Goal: Use online tool/utility: Utilize a website feature to perform a specific function

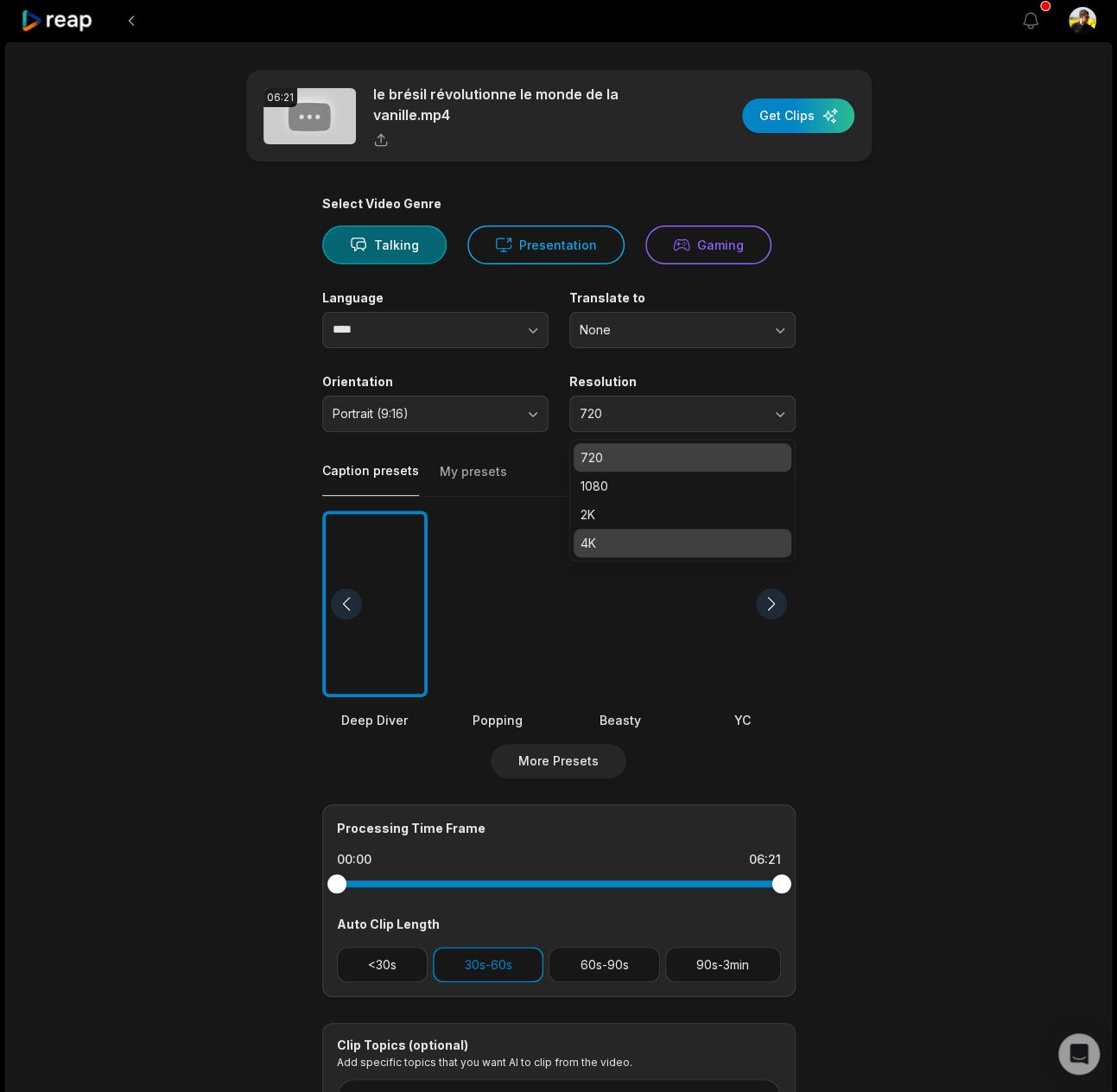
click at [592, 529] on div "4K" at bounding box center [682, 543] width 218 height 28
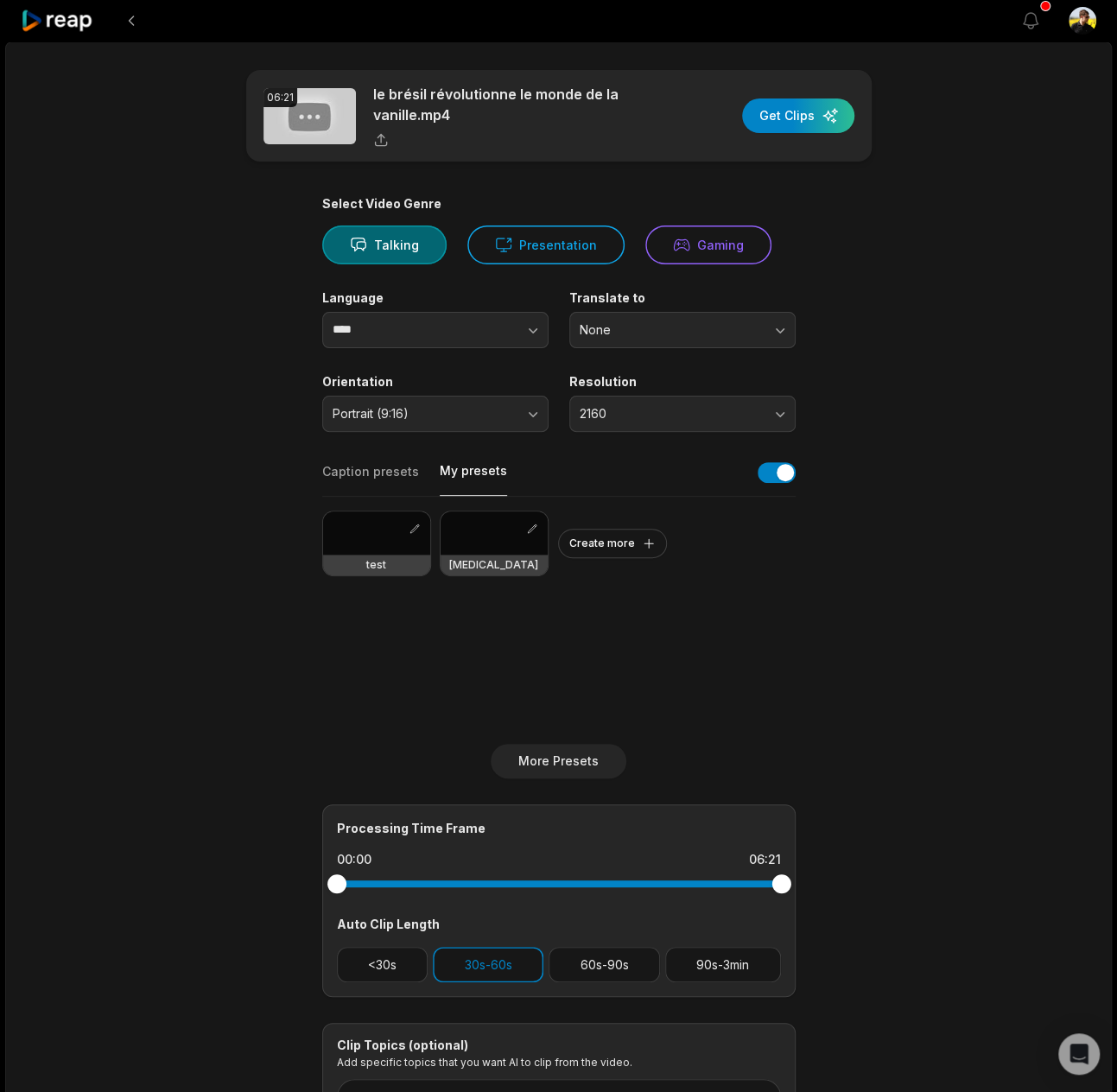
click at [456, 475] on button "My presets" at bounding box center [473, 479] width 67 height 34
click at [383, 546] on div at bounding box center [376, 533] width 108 height 43
click at [587, 962] on button "60s-90s" at bounding box center [604, 965] width 111 height 36
click at [415, 952] on button "<30s" at bounding box center [382, 965] width 92 height 36
click at [755, 977] on button "90s-3min" at bounding box center [723, 965] width 116 height 36
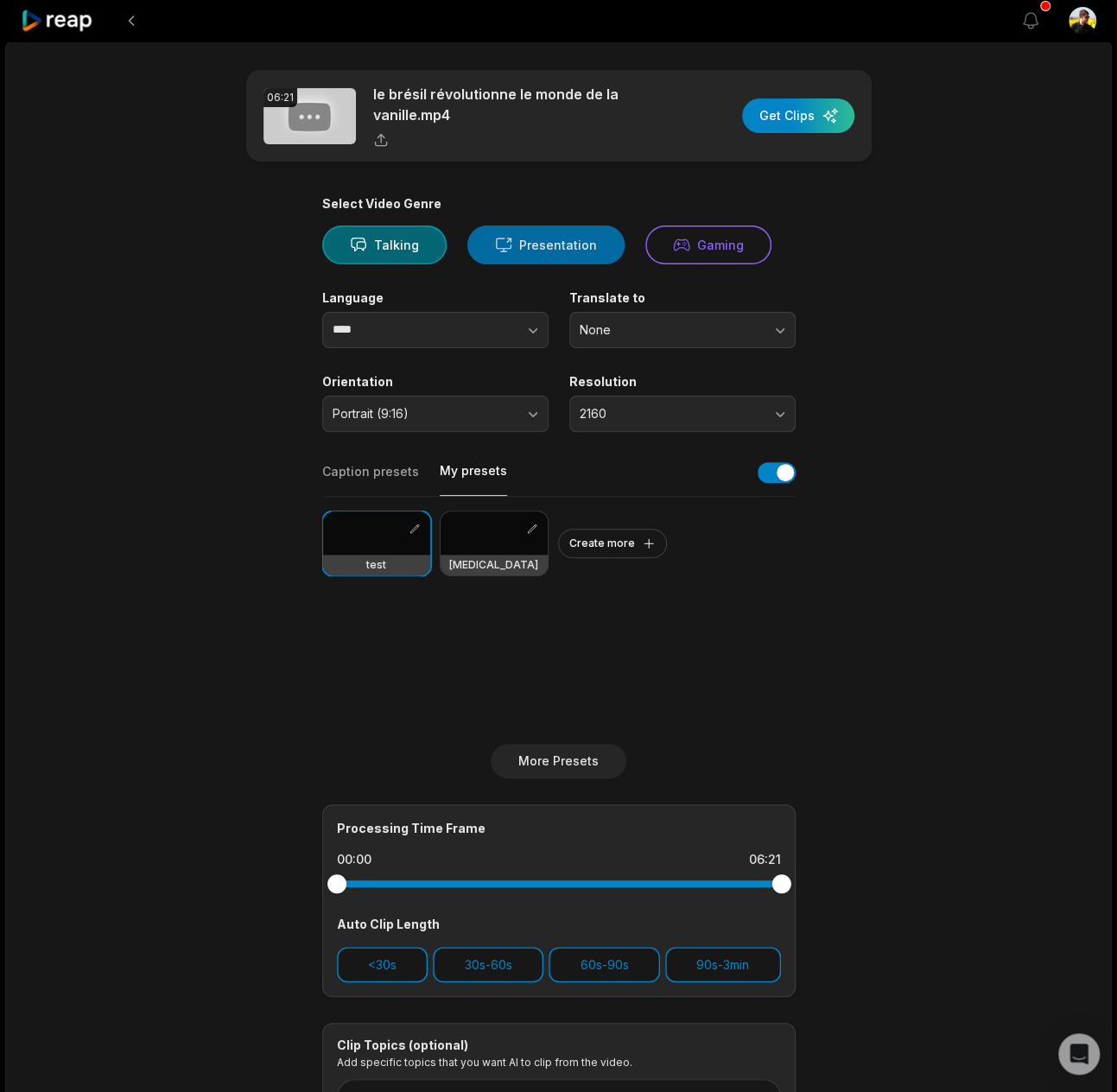
click at [511, 260] on button "Presentation" at bounding box center [545, 244] width 158 height 39
click at [442, 315] on input "****" at bounding box center [435, 329] width 226 height 36
click at [439, 331] on input "****" at bounding box center [435, 329] width 226 height 36
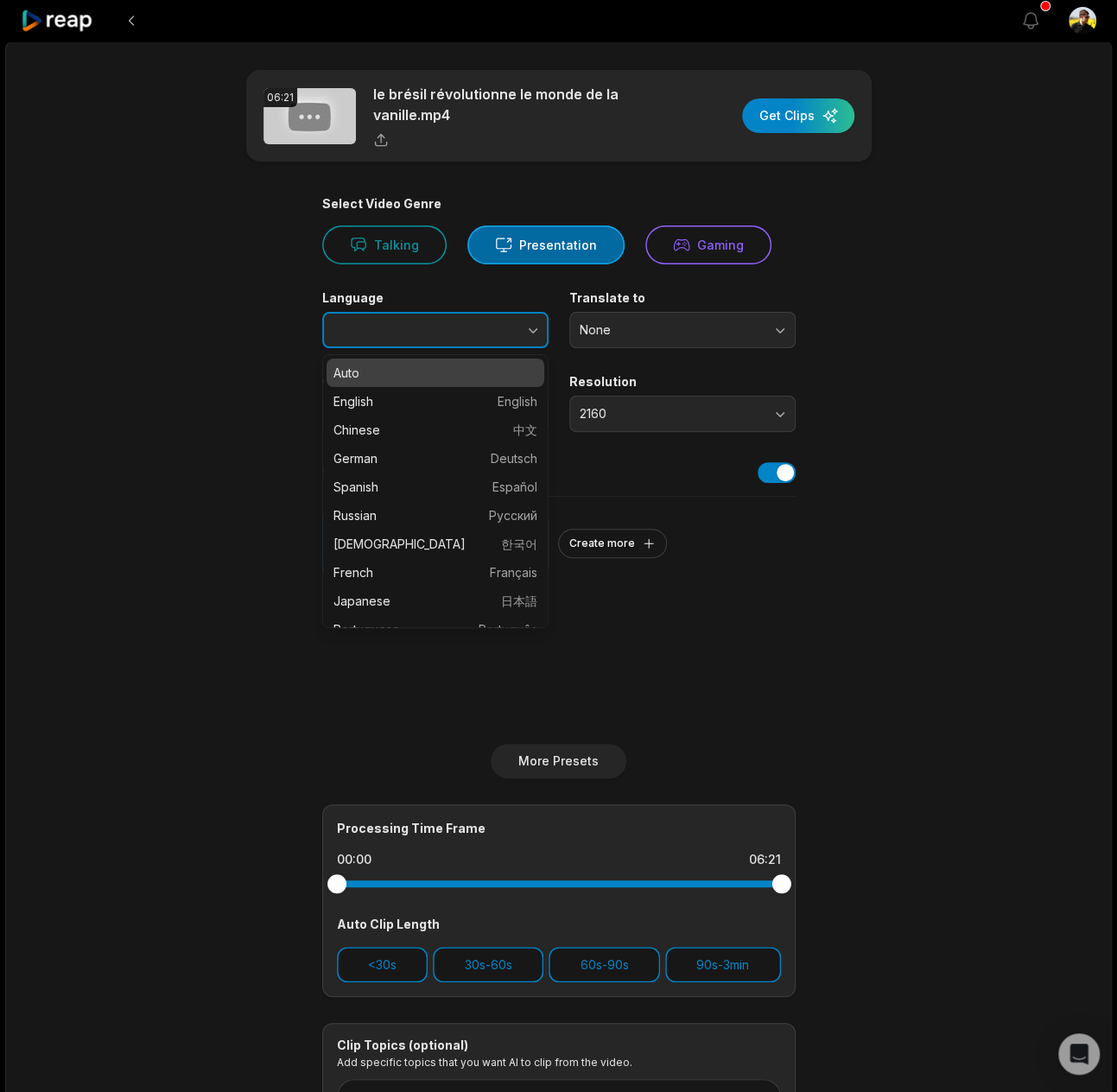
click at [527, 327] on icon "button" at bounding box center [533, 330] width 17 height 17
type input "******"
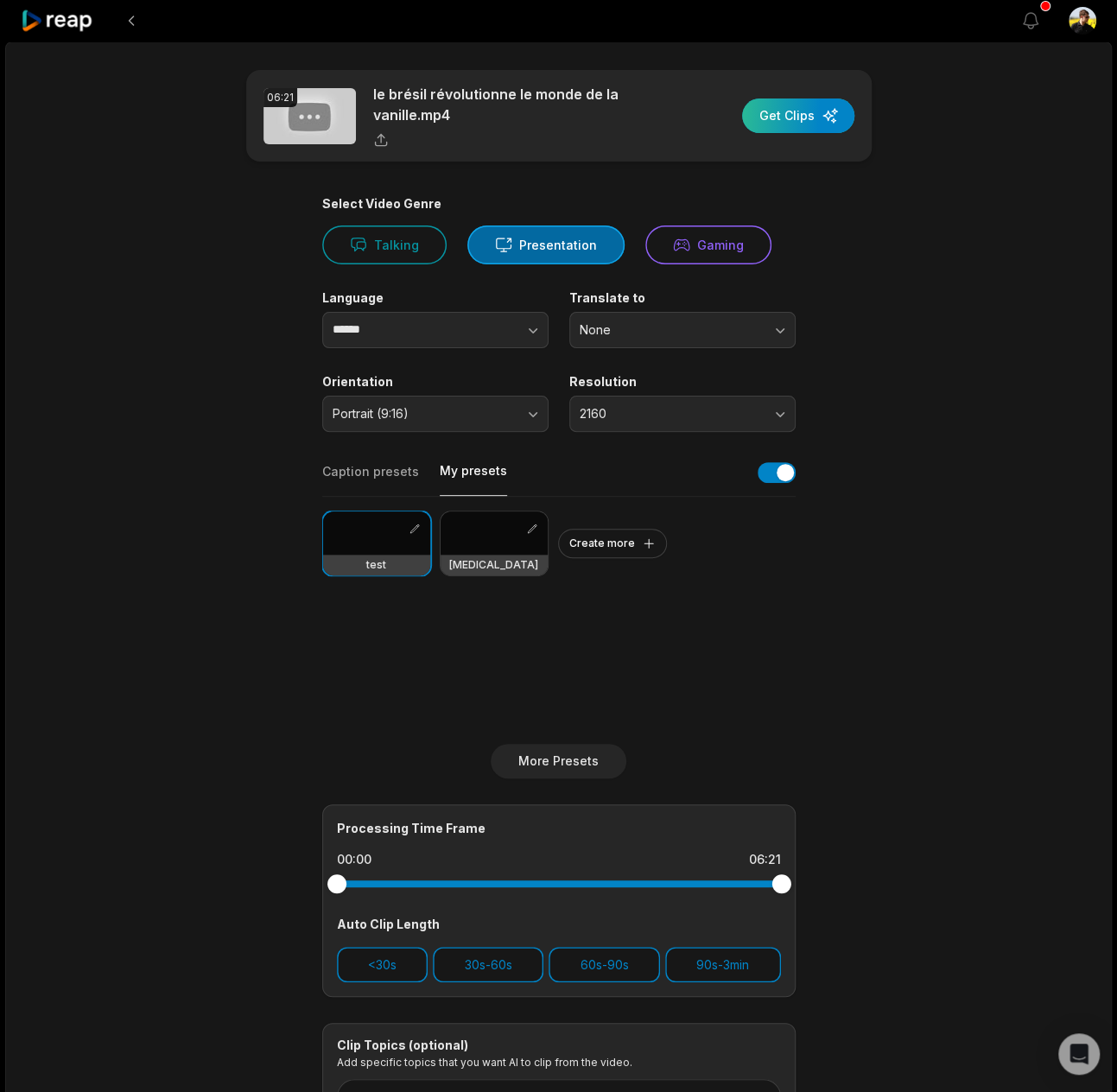
click at [810, 100] on div "button" at bounding box center [797, 115] width 112 height 35
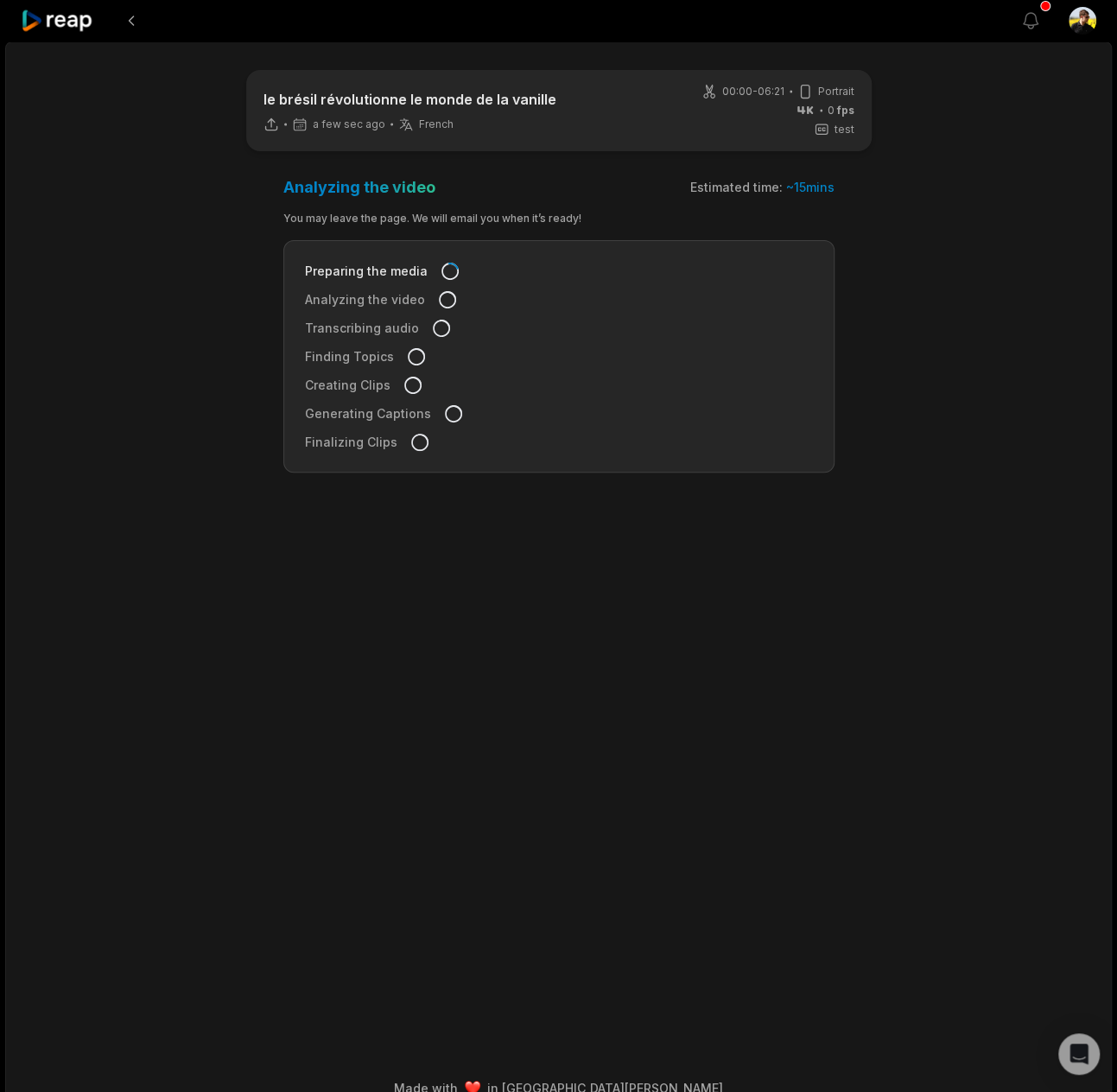
drag, startPoint x: 70, startPoint y: 5, endPoint x: 46, endPoint y: 13, distance: 25.3
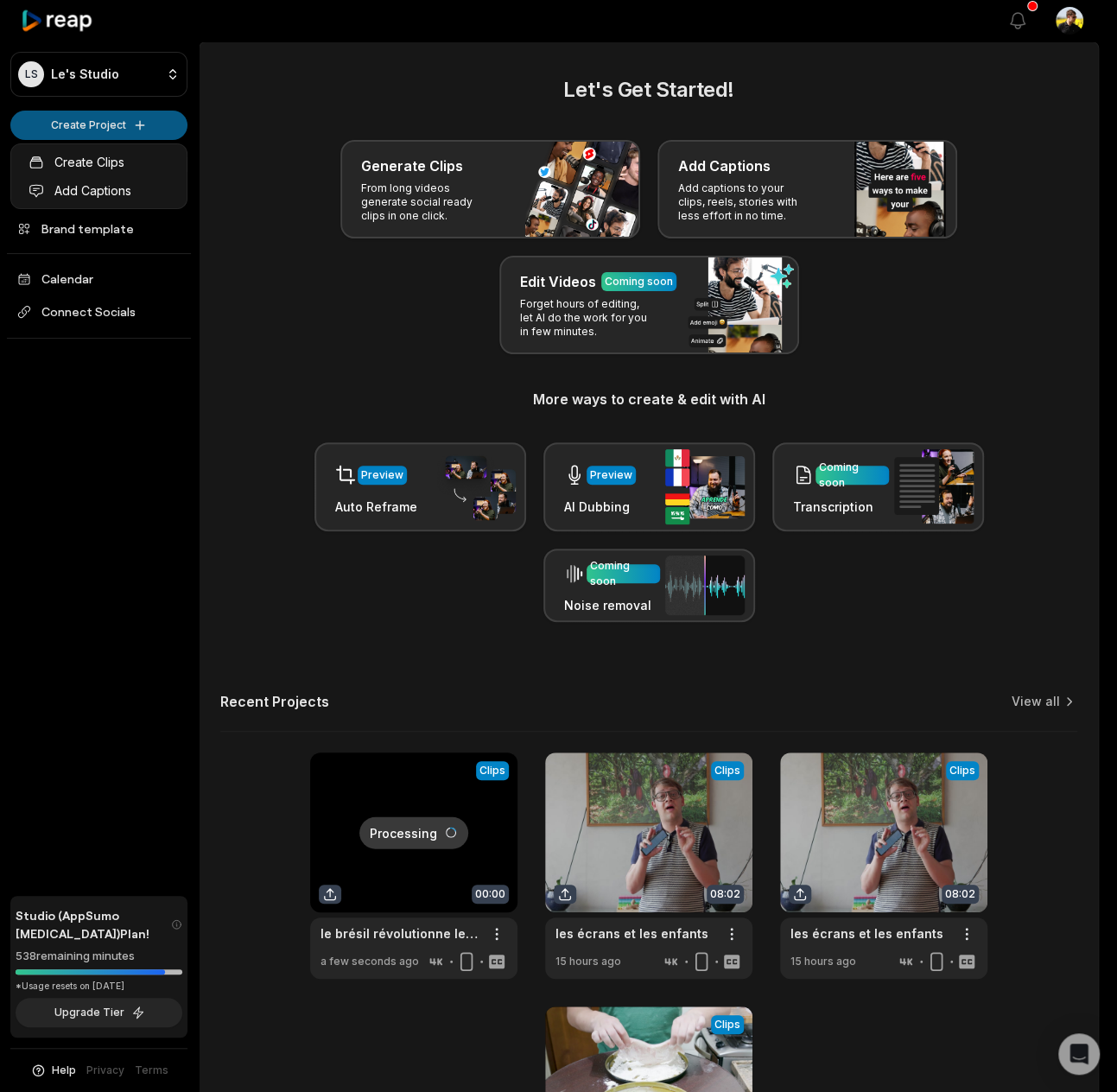
click at [130, 118] on html "LS Le's Studio Create Project Home Projects Brand template Calendar Connect Soc…" at bounding box center [558, 546] width 1117 height 1092
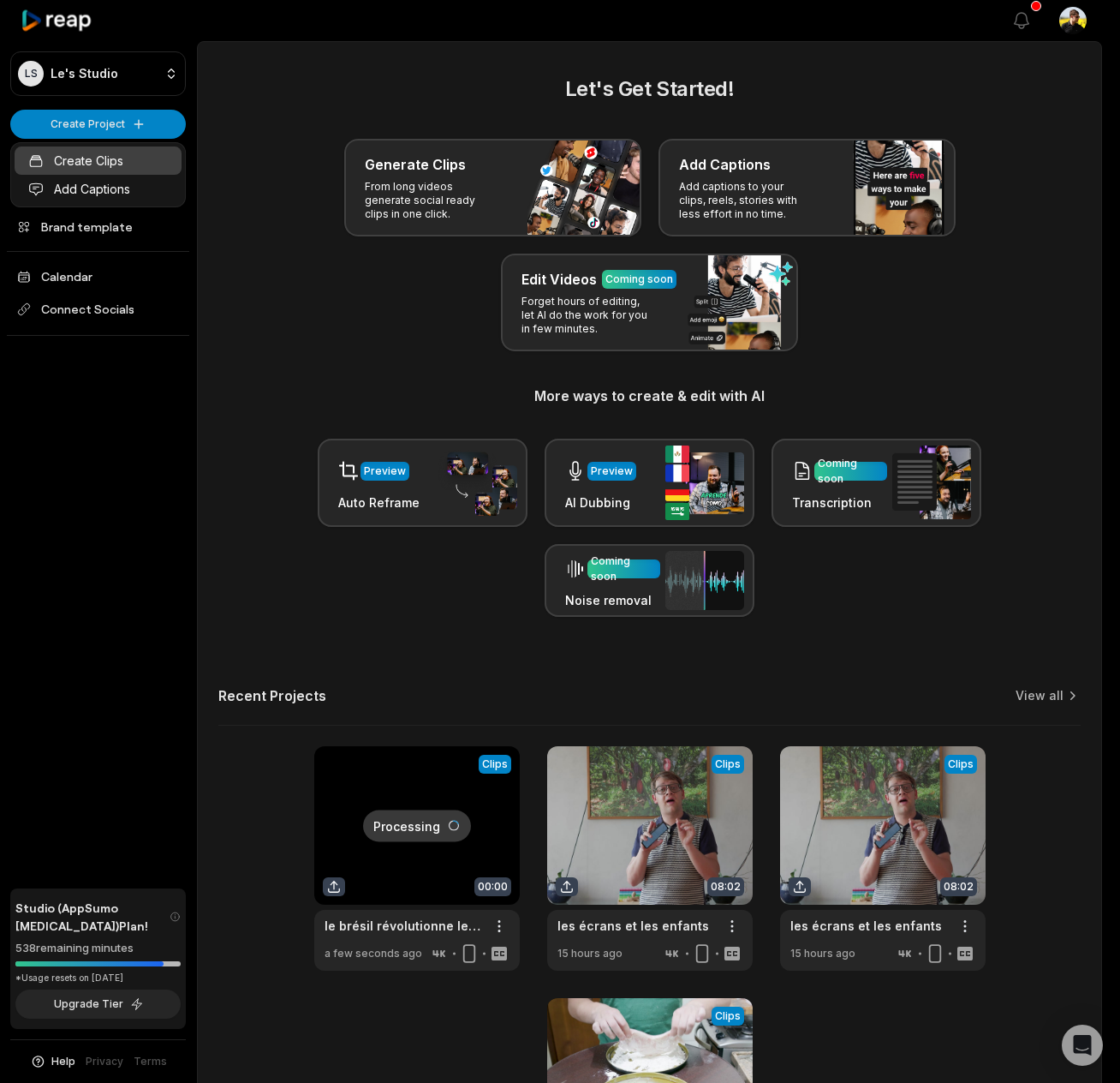
click at [102, 153] on link "Create Clips" at bounding box center [98, 161] width 167 height 28
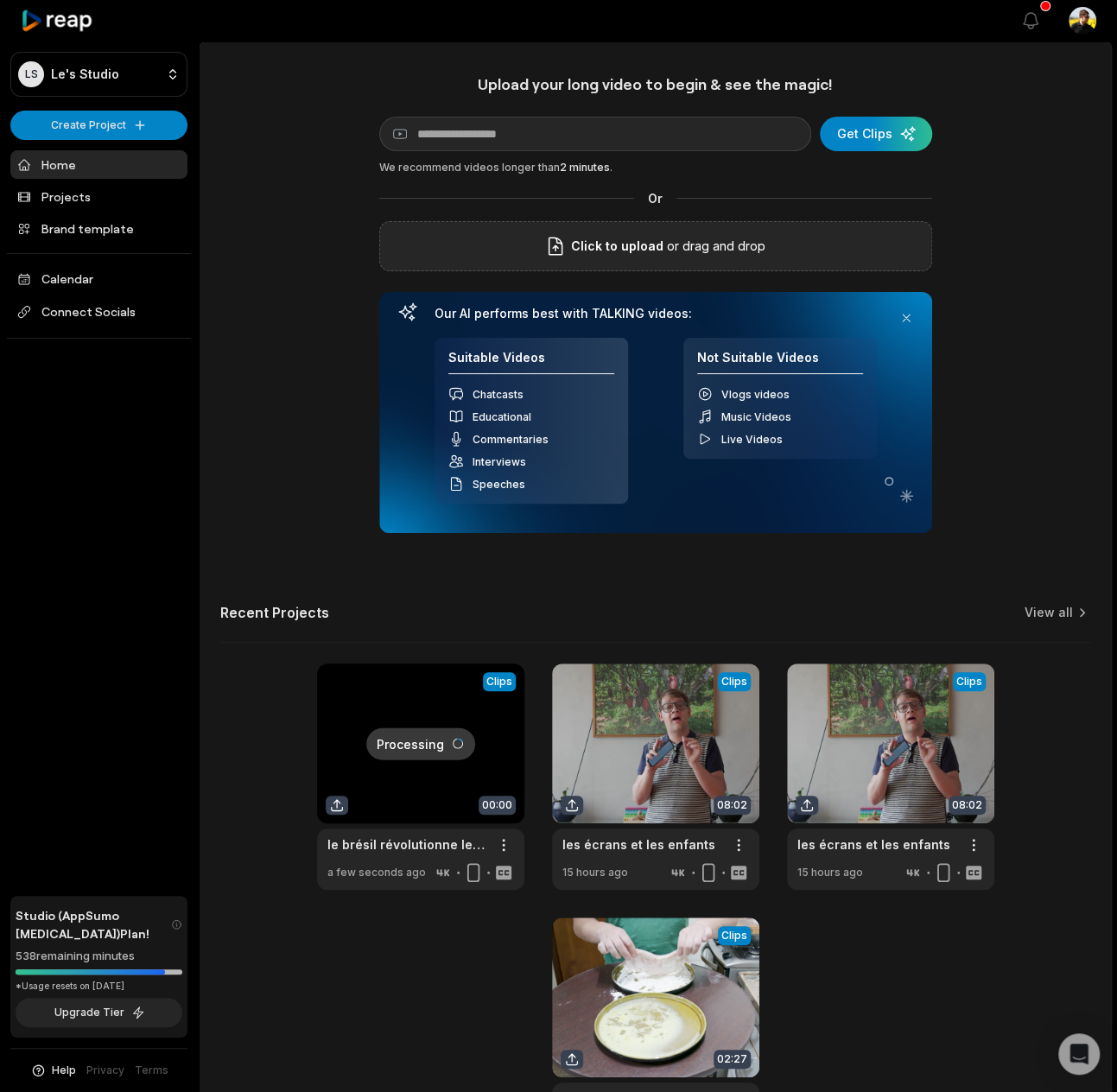
click at [691, 249] on p "or drag and drop" at bounding box center [714, 246] width 102 height 21
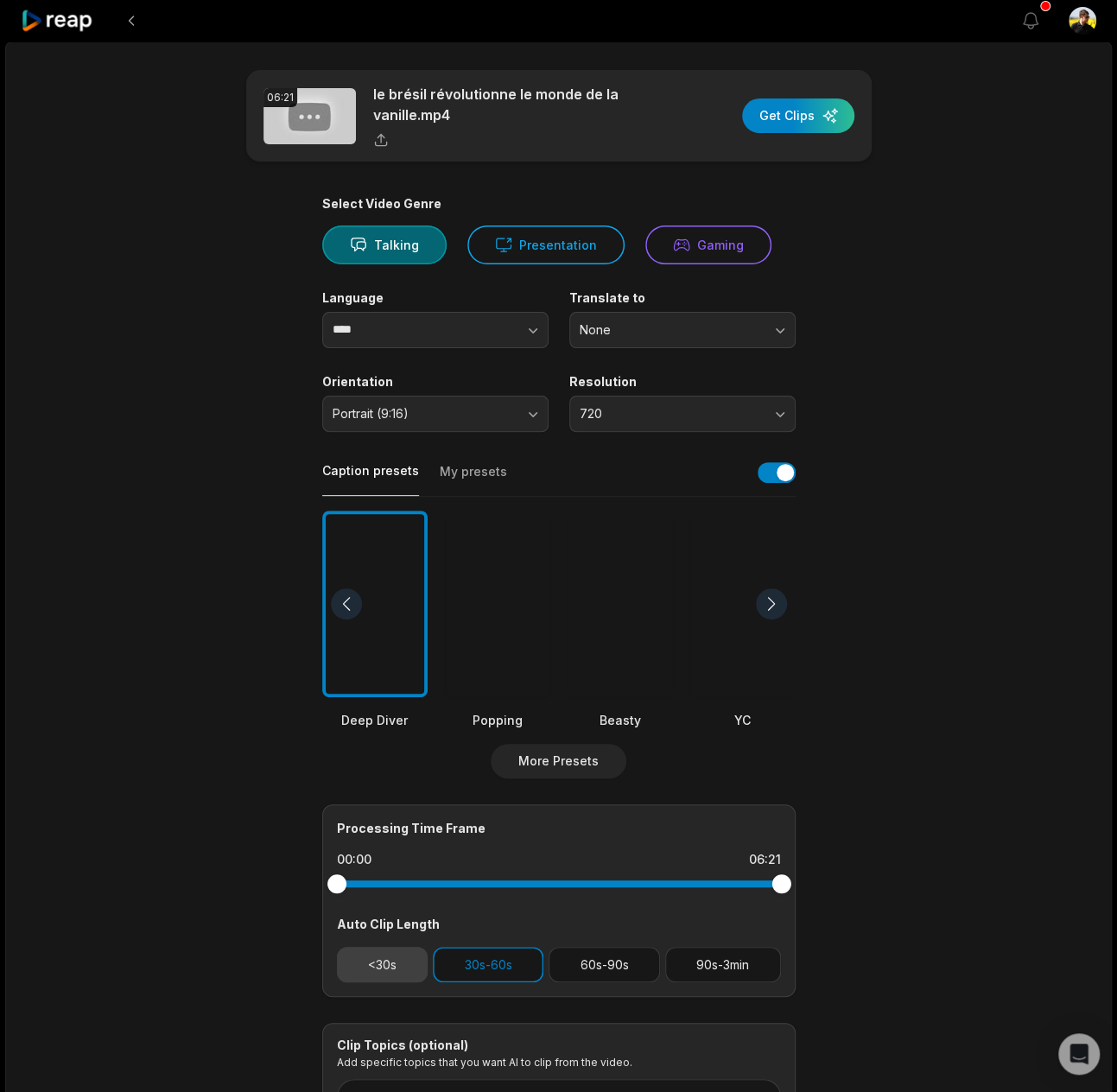
click at [411, 977] on button "<30s" at bounding box center [382, 965] width 92 height 36
click at [817, 110] on div "button" at bounding box center [797, 115] width 112 height 35
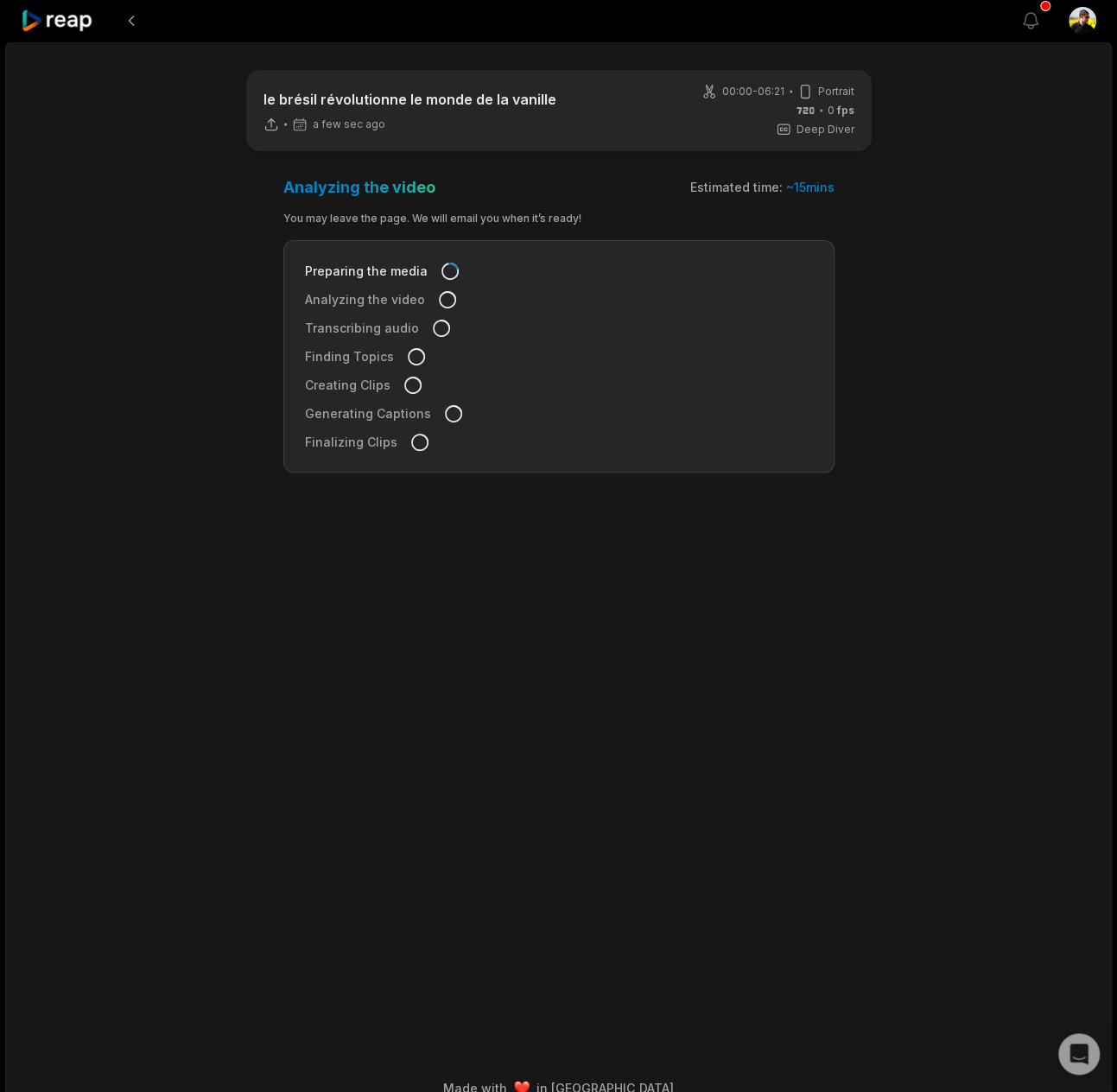
click at [66, 24] on icon at bounding box center [58, 21] width 74 height 24
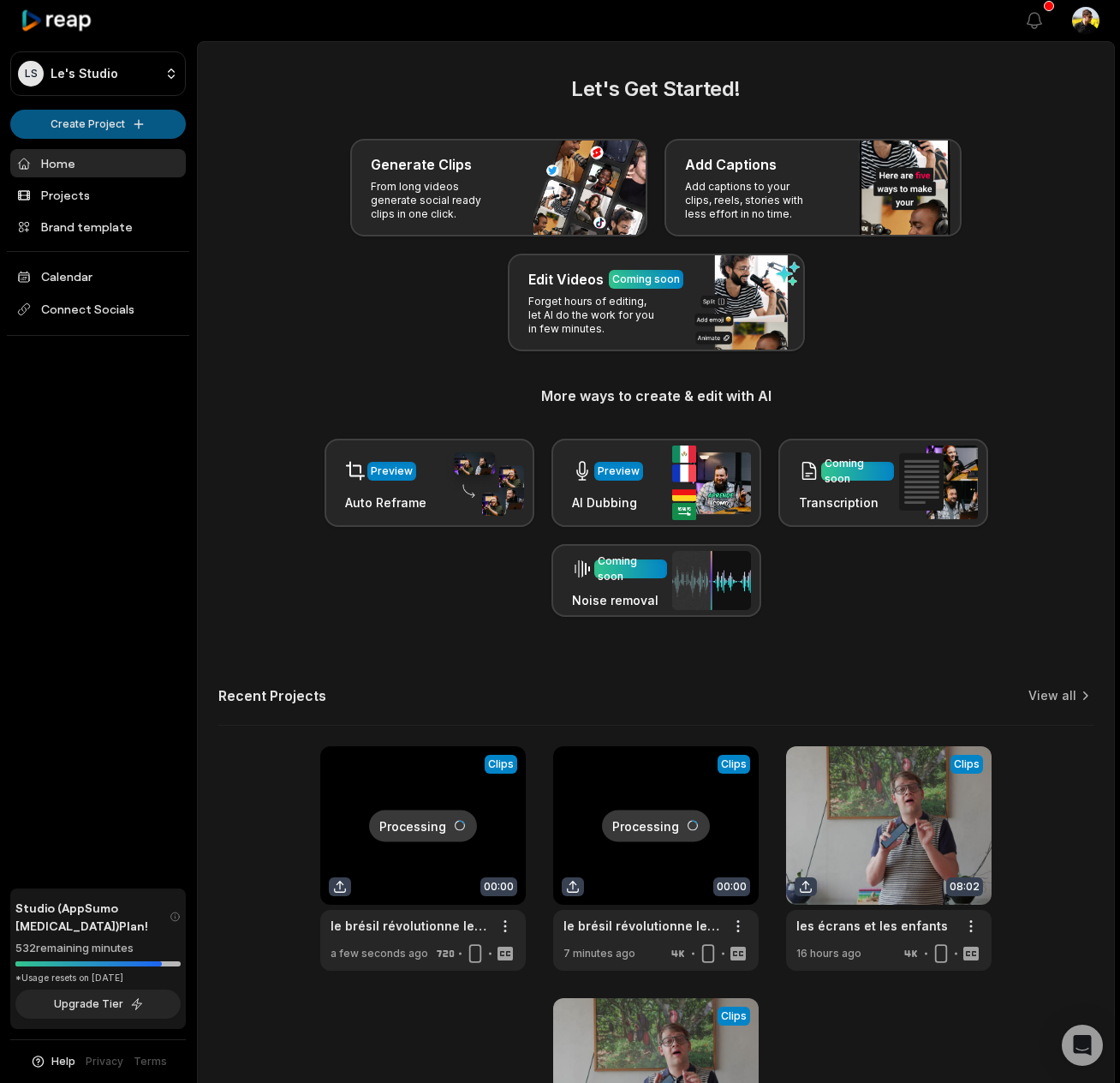
click at [118, 118] on html "LS Le's Studio Create Project Home Projects Brand template Calendar Connect Soc…" at bounding box center [560, 541] width 1120 height 1083
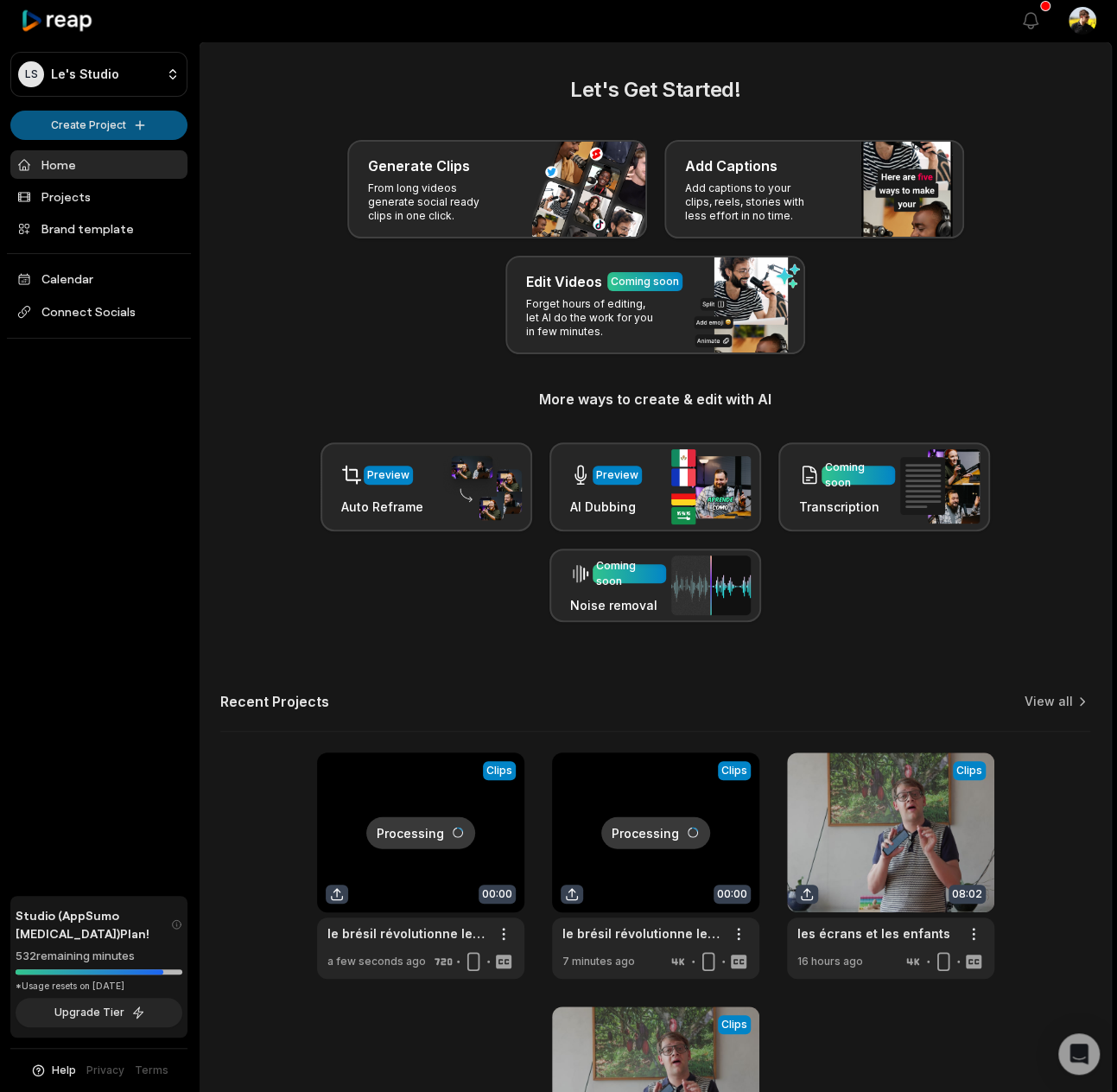
click at [104, 127] on html "LS Le's Studio Create Project Home Projects Brand template Calendar Connect Soc…" at bounding box center [558, 546] width 1117 height 1092
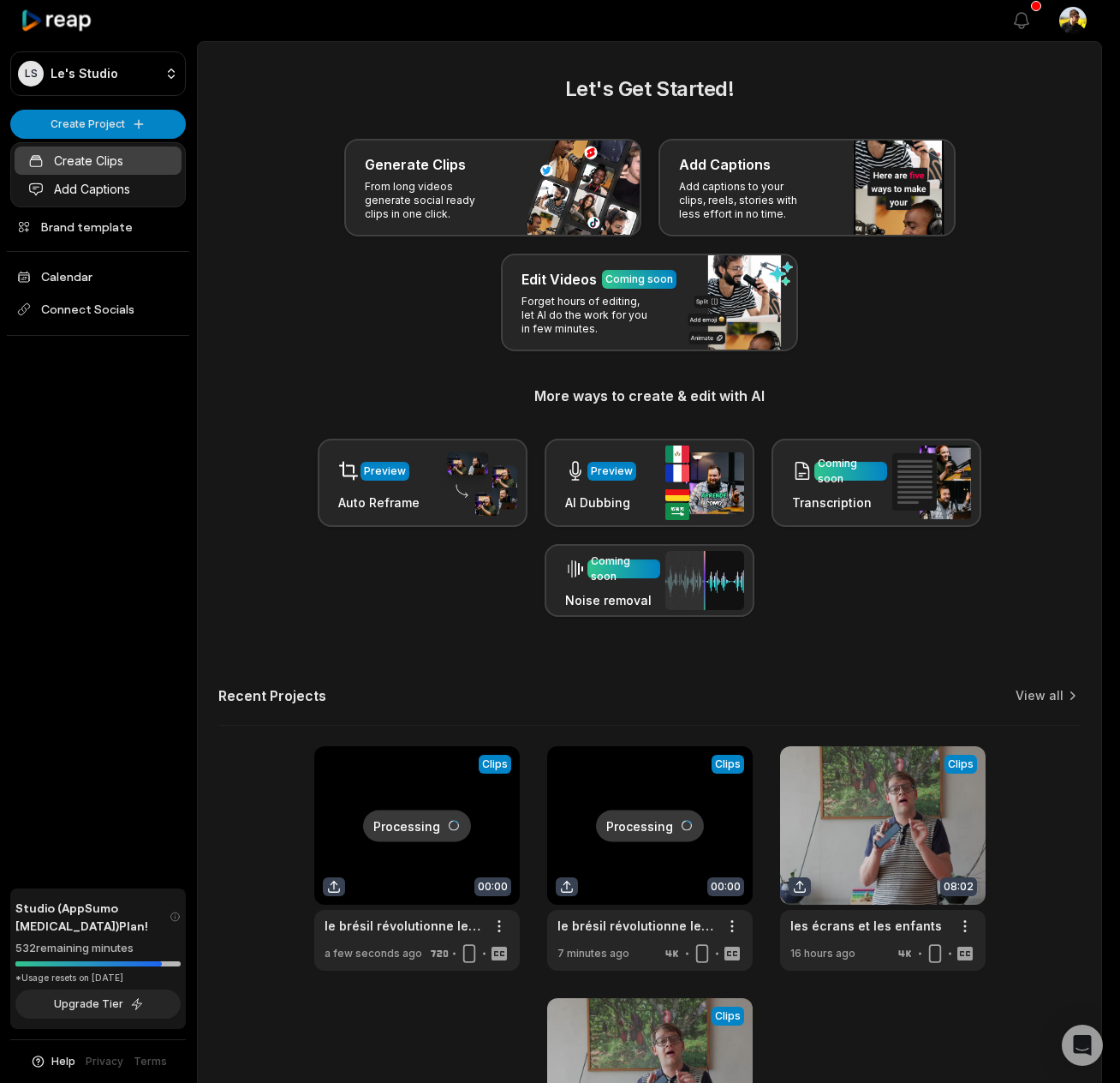
click at [92, 157] on link "Create Clips" at bounding box center [98, 161] width 167 height 28
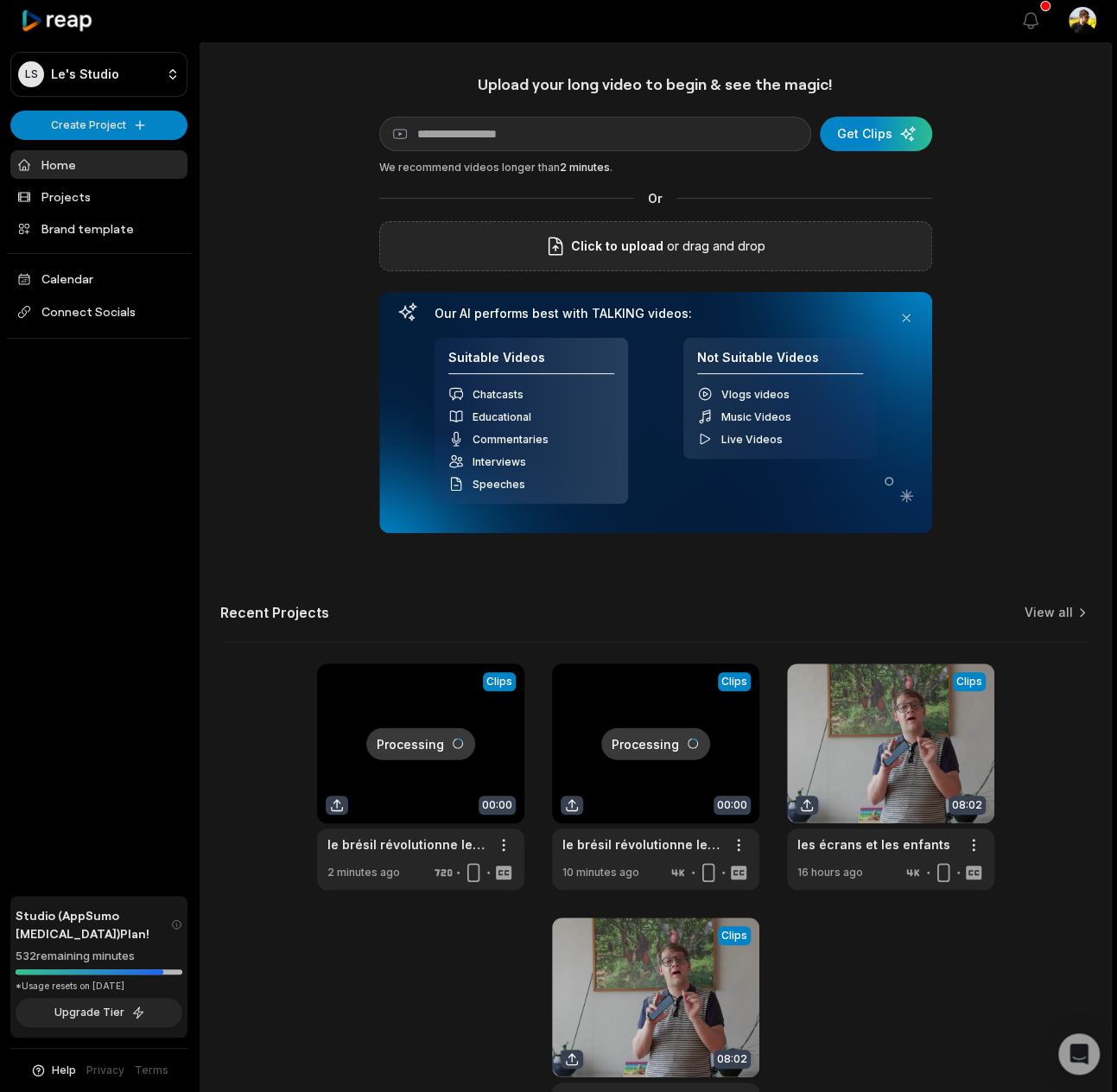
click at [721, 246] on p "or drag and drop" at bounding box center [714, 246] width 102 height 21
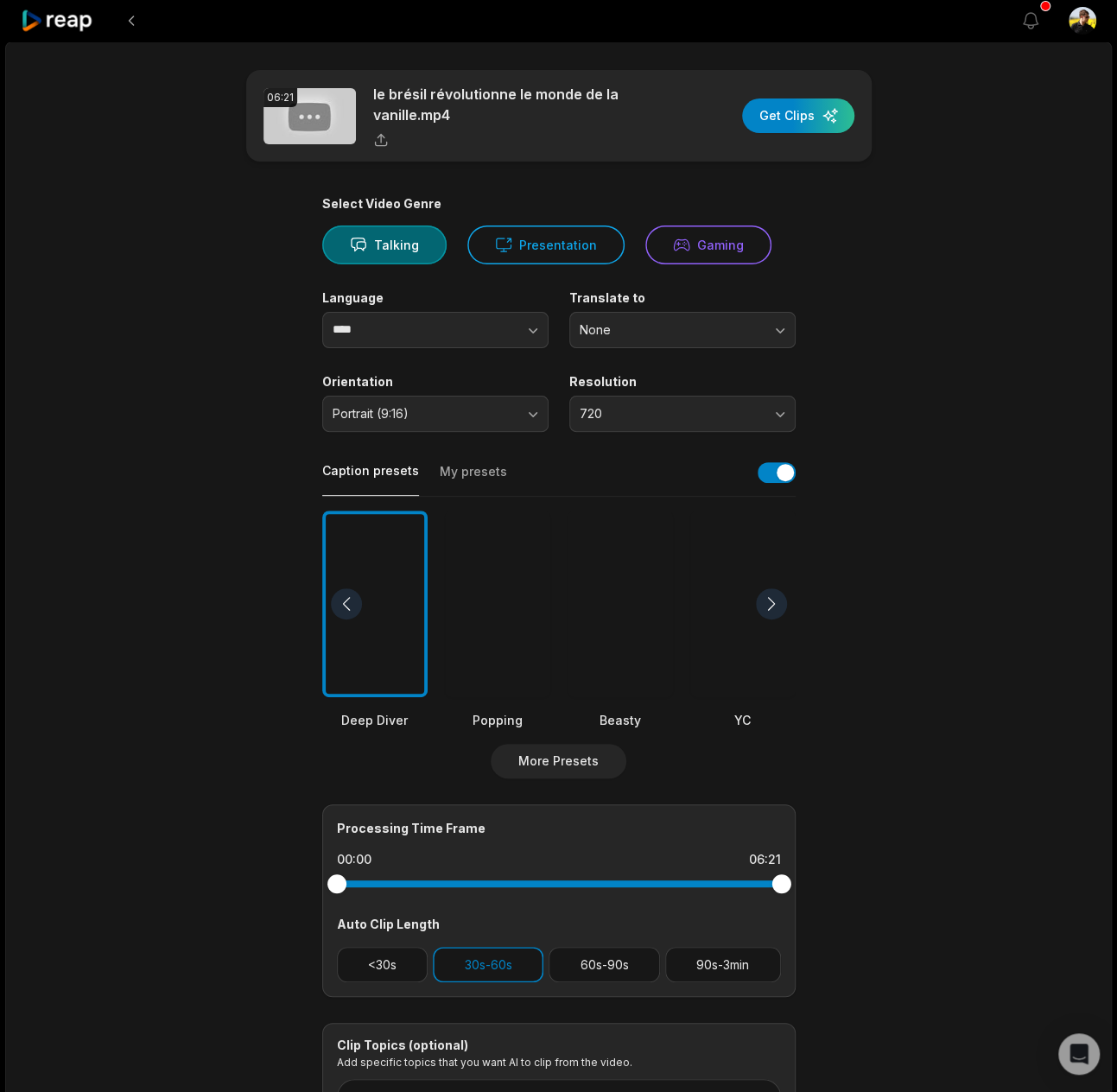
click at [250, 979] on main "06:21 le brésil révolutionne le monde de la vanille.mp4 Get Clips Select Video …" at bounding box center [558, 598] width 836 height 1058
click at [393, 980] on button "<30s" at bounding box center [382, 965] width 92 height 36
click at [427, 340] on input "****" at bounding box center [435, 329] width 226 height 36
click at [526, 324] on icon "button" at bounding box center [533, 330] width 17 height 17
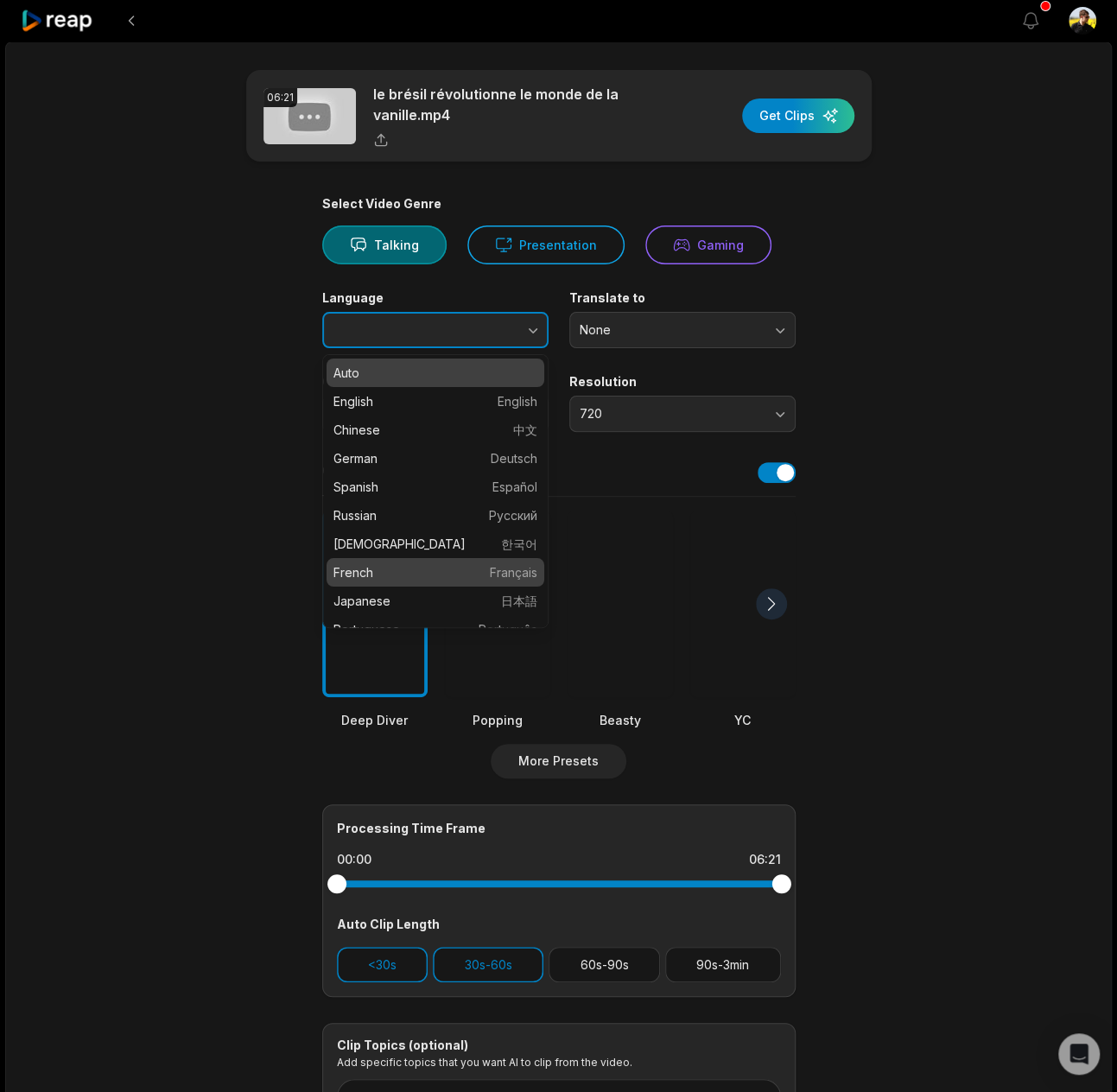
type input "******"
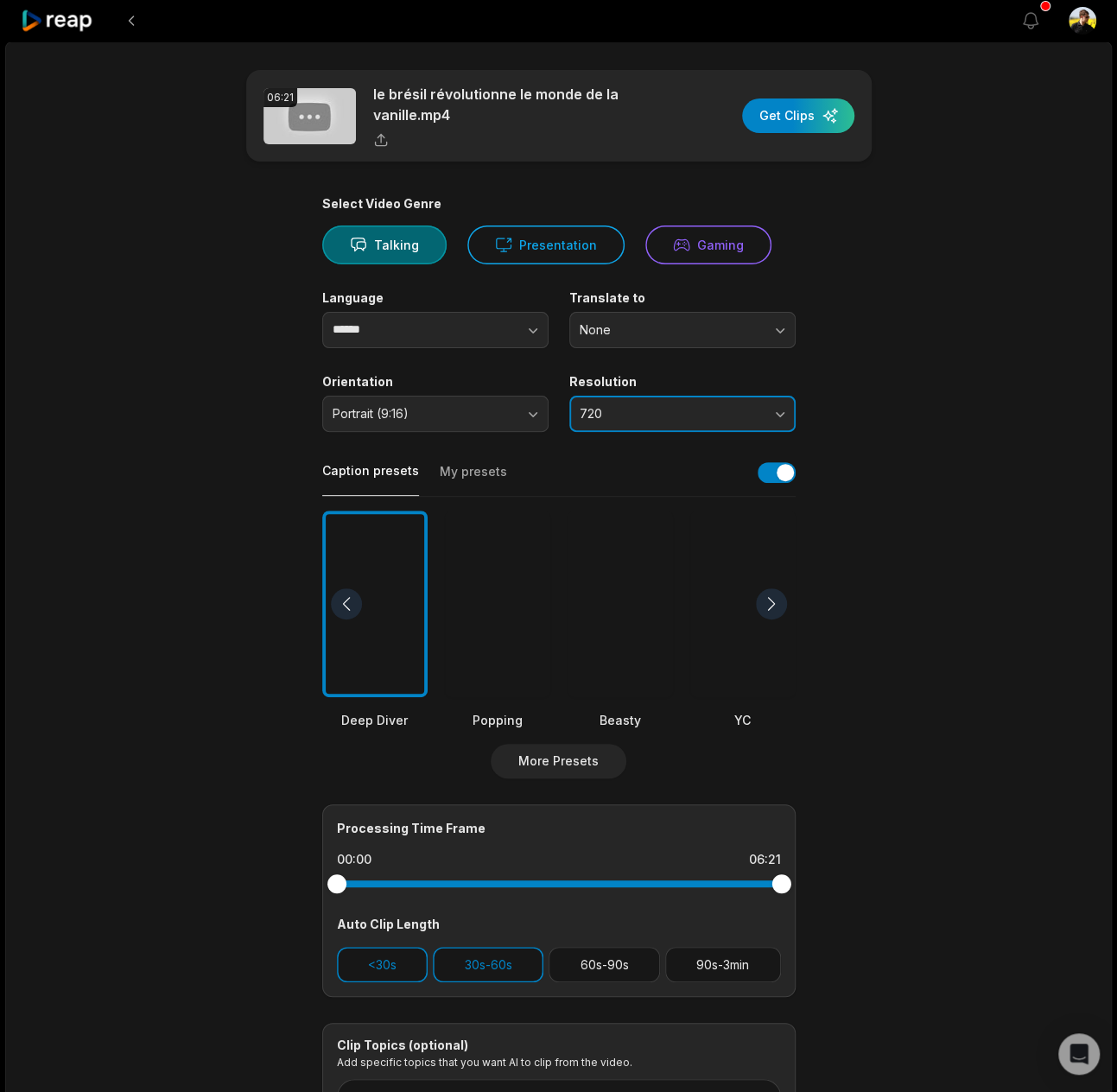
click at [644, 418] on span "720" at bounding box center [670, 413] width 181 height 15
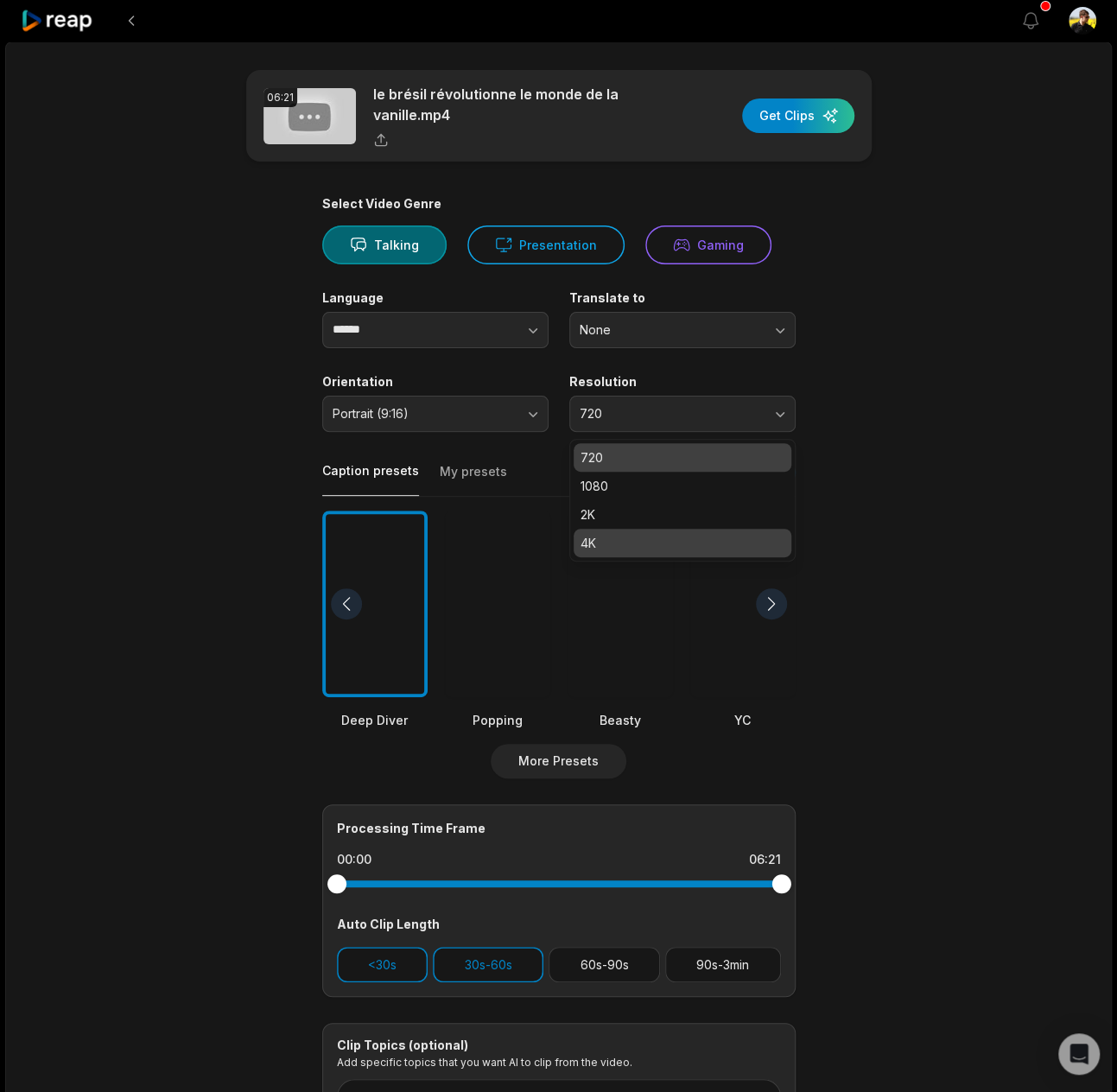
click at [613, 548] on p "4K" at bounding box center [682, 543] width 204 height 18
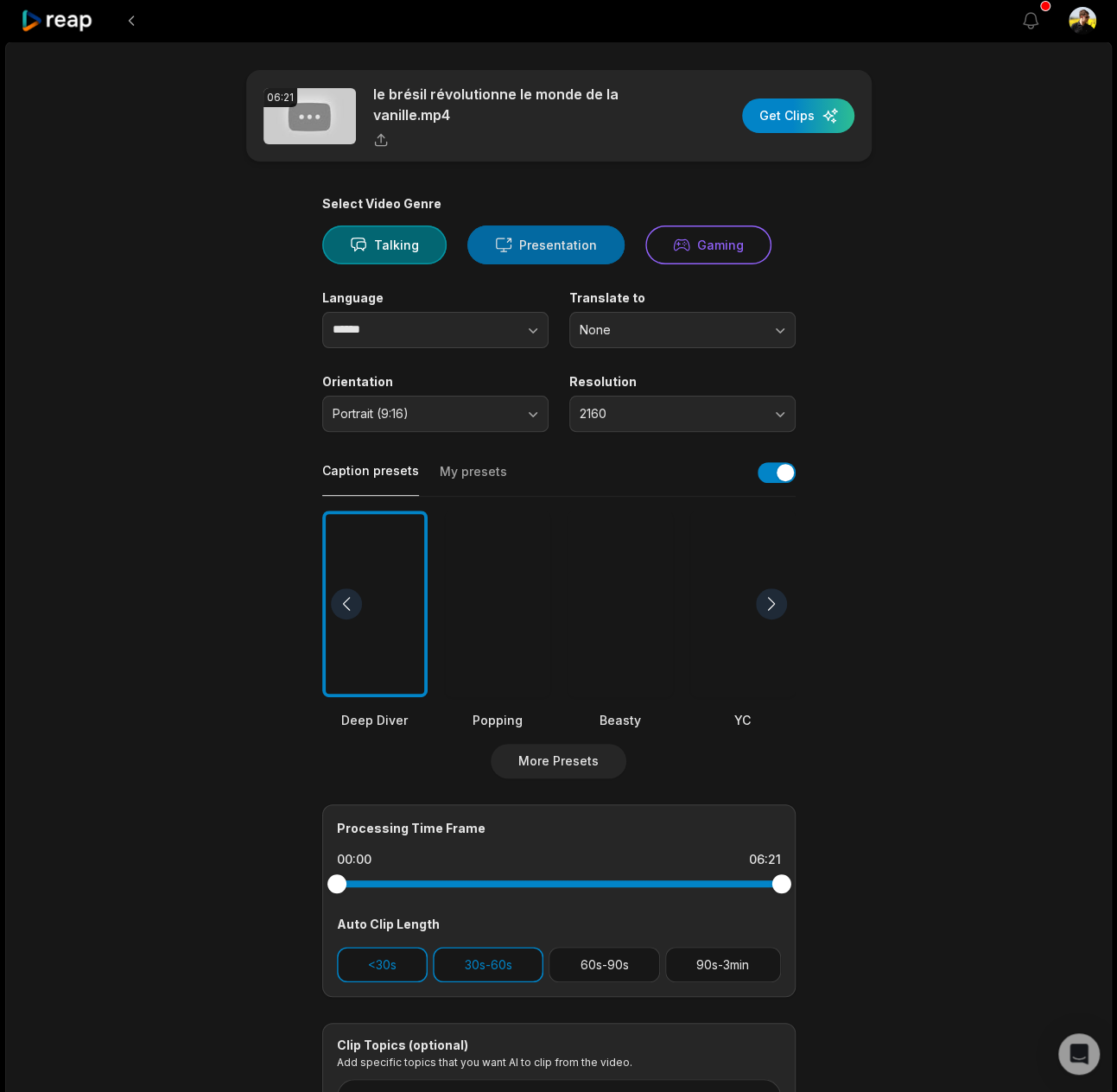
click at [500, 253] on icon at bounding box center [503, 244] width 17 height 18
click at [801, 126] on div "button" at bounding box center [797, 115] width 112 height 35
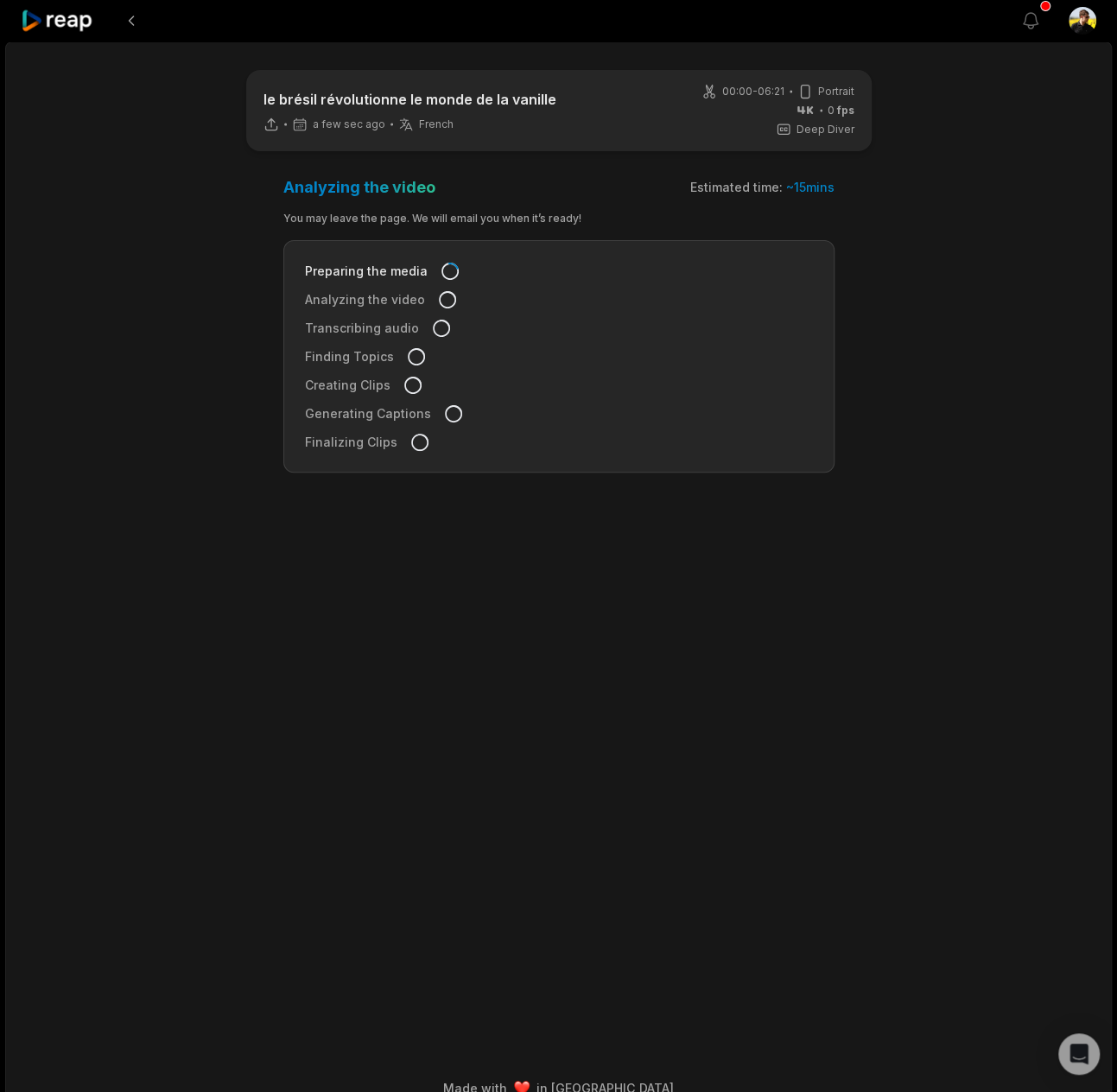
click at [77, 26] on icon at bounding box center [58, 21] width 74 height 24
